Goal: Complete application form: Complete application form

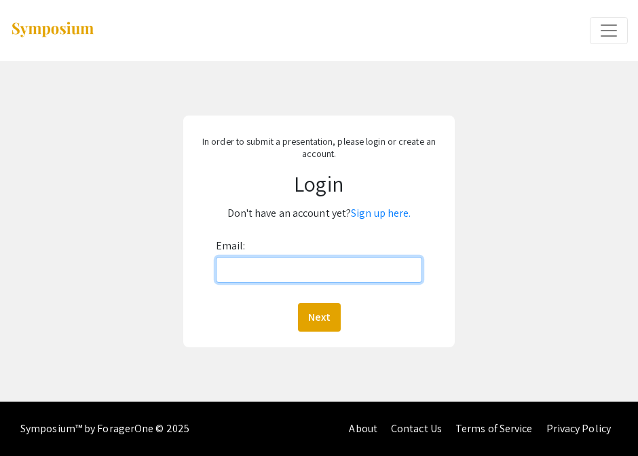
click at [372, 268] on input "Email:" at bounding box center [319, 270] width 207 height 26
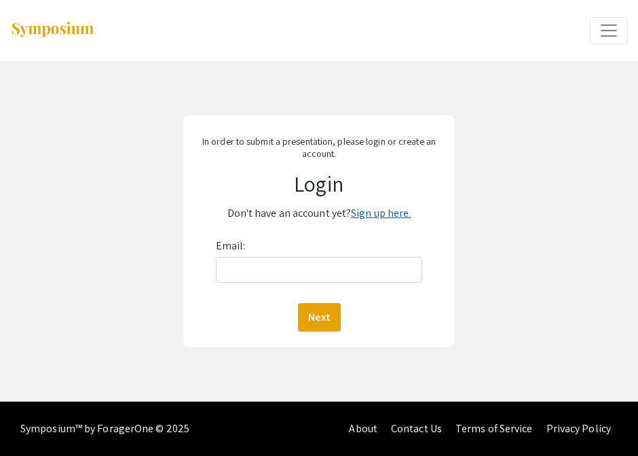
click at [380, 215] on link "Sign up here." at bounding box center [381, 213] width 60 height 14
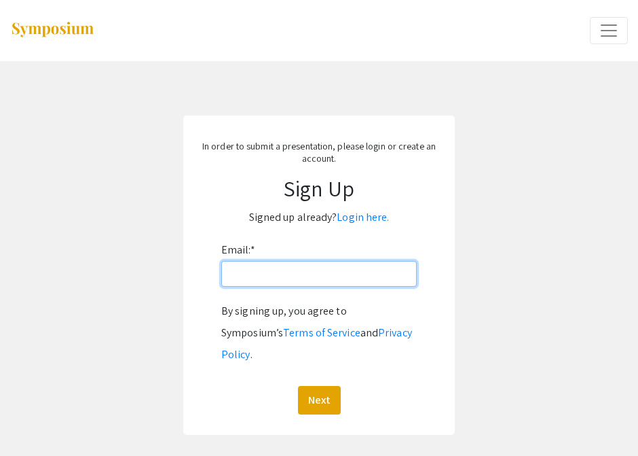
click at [338, 281] on input "Email: *" at bounding box center [319, 274] width 196 height 26
type input "ams00082@mix.wvu.edu"
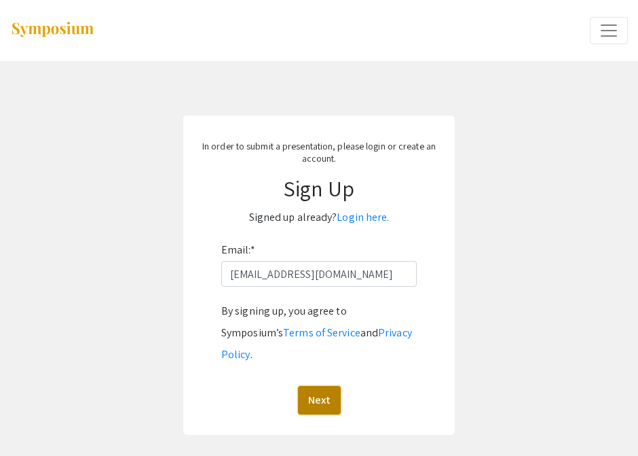
click at [317, 386] on button "Next" at bounding box center [319, 400] width 43 height 29
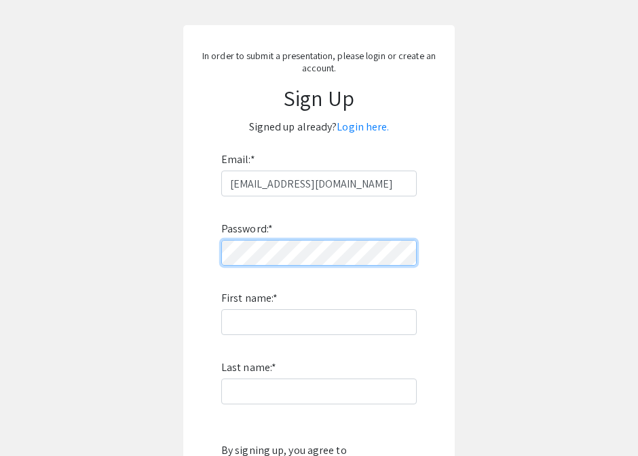
scroll to position [93, 0]
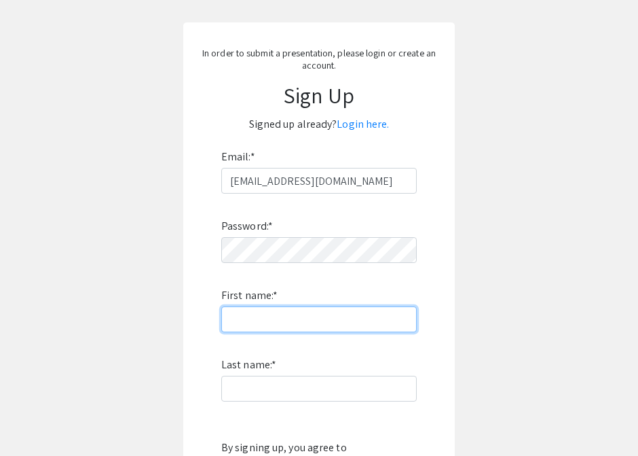
click at [306, 321] on input "First name: *" at bounding box center [319, 319] width 196 height 26
type input "Alexa"
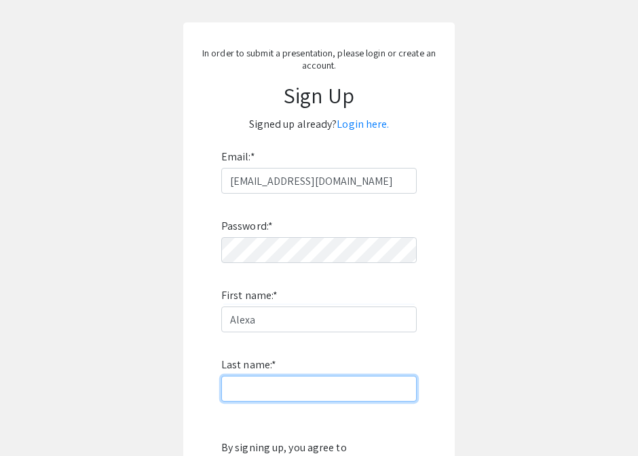
click at [240, 389] on input "Last name: *" at bounding box center [319, 389] width 196 height 26
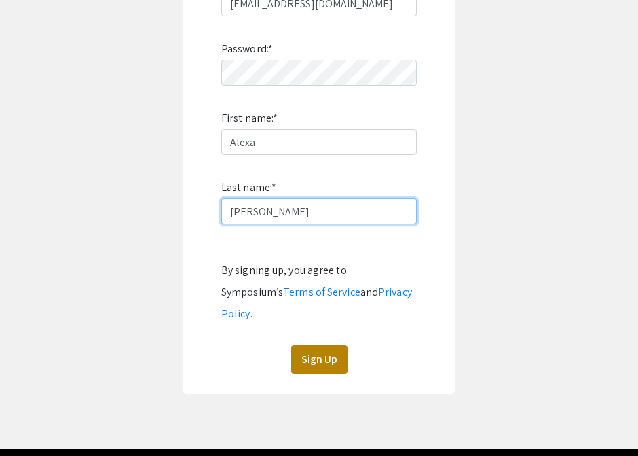
type input "Sowers"
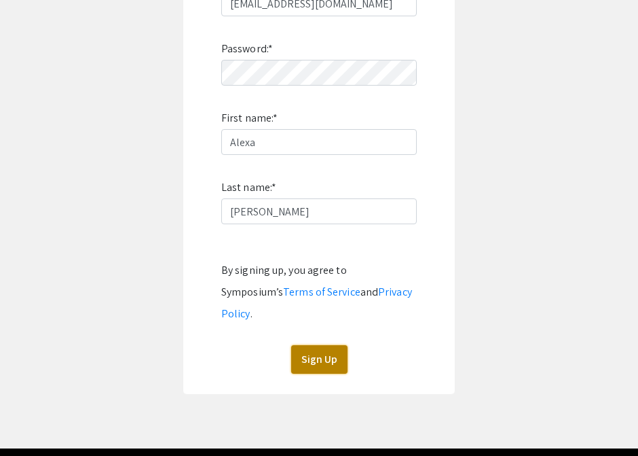
click at [340, 345] on button "Sign Up" at bounding box center [319, 359] width 56 height 29
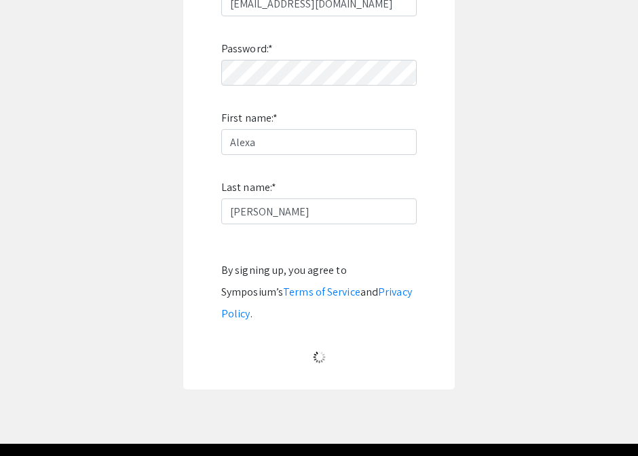
scroll to position [54, 0]
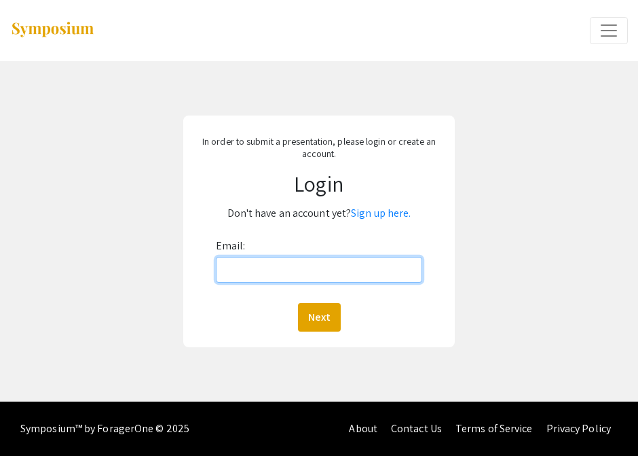
click at [289, 274] on input "Email:" at bounding box center [319, 270] width 207 height 26
type input "ams00082@mix.wvu.edu"
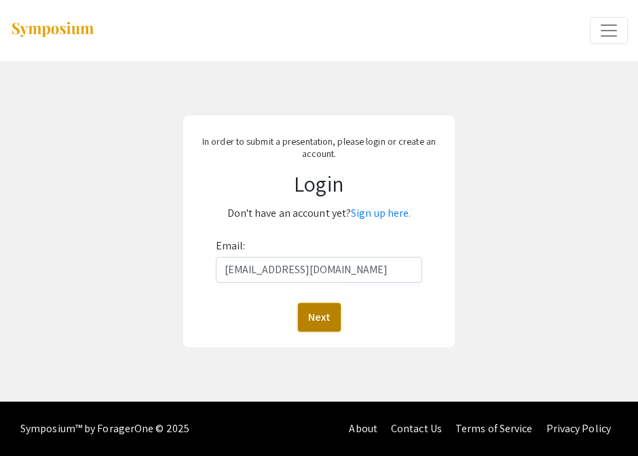
click at [317, 314] on button "Next" at bounding box center [319, 317] width 43 height 29
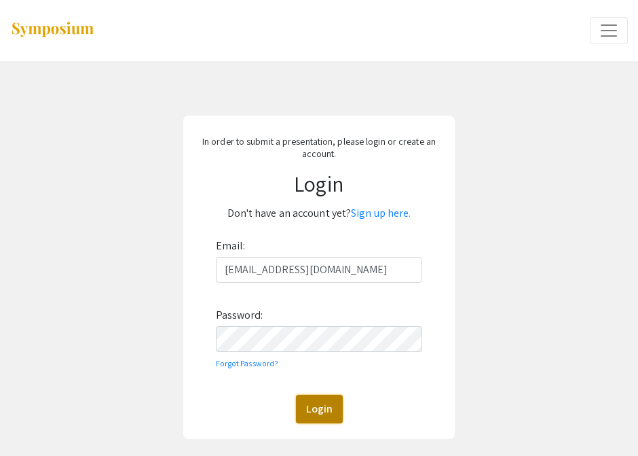
click at [334, 414] on button "Login" at bounding box center [319, 409] width 47 height 29
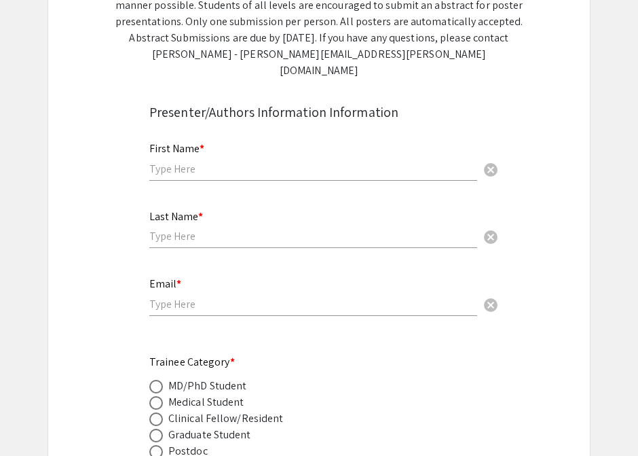
scroll to position [73, 0]
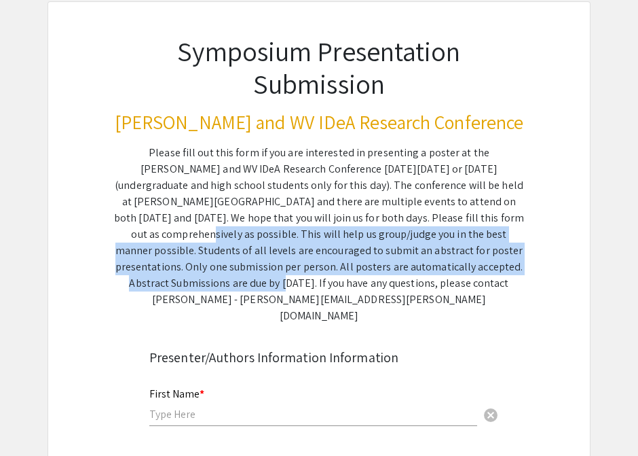
drag, startPoint x: 348, startPoint y: 225, endPoint x: 430, endPoint y: 274, distance: 95.6
click at [430, 274] on div "Please fill out this form if you are interested in presenting a poster at the V…" at bounding box center [319, 234] width 410 height 179
click at [217, 270] on div "Please fill out this form if you are interested in presenting a poster at the V…" at bounding box center [319, 234] width 410 height 179
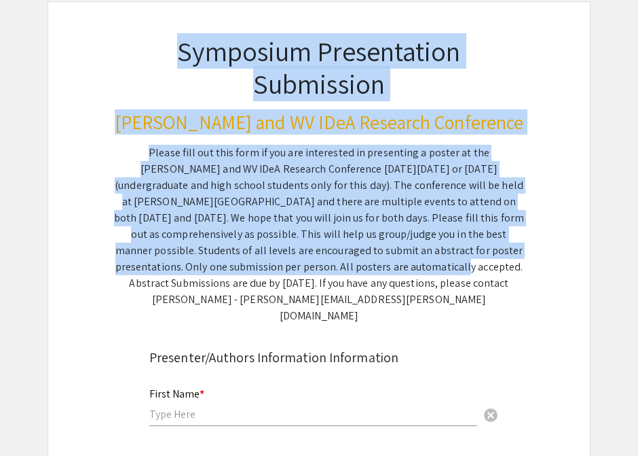
drag, startPoint x: 214, startPoint y: 259, endPoint x: 403, endPoint y: 307, distance: 195.4
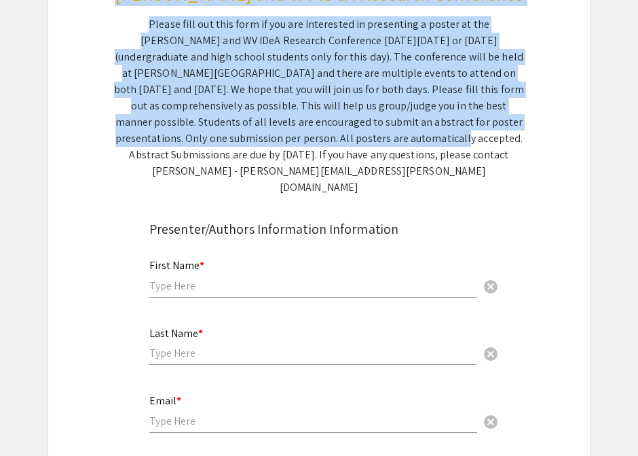
scroll to position [0, 0]
